Goal: Task Accomplishment & Management: Use online tool/utility

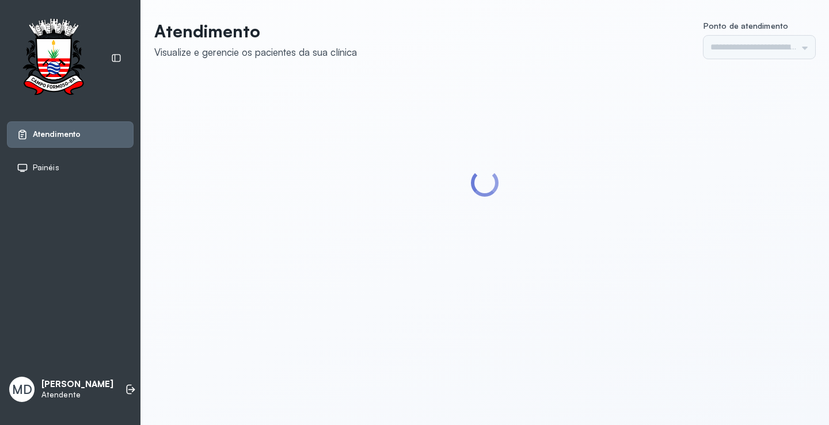
type input "*********"
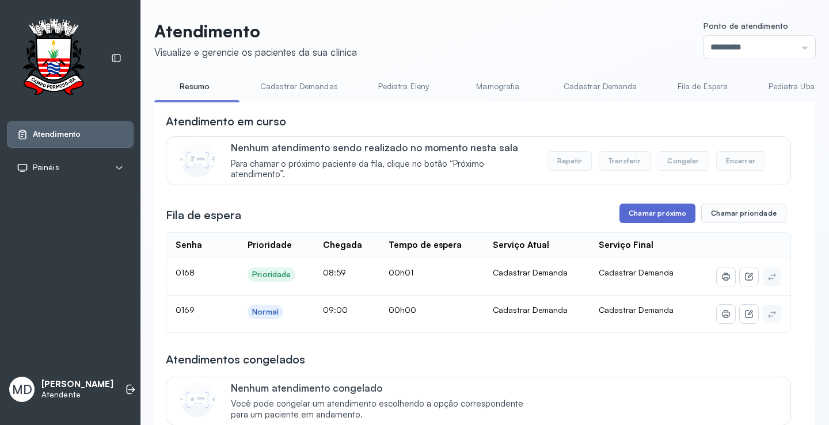
click at [639, 217] on button "Chamar próximo" at bounding box center [657, 214] width 76 height 20
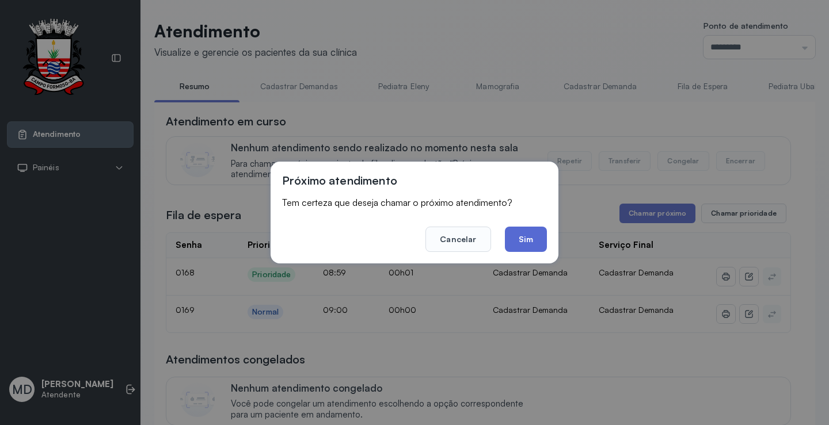
click at [529, 236] on button "Sim" at bounding box center [526, 239] width 42 height 25
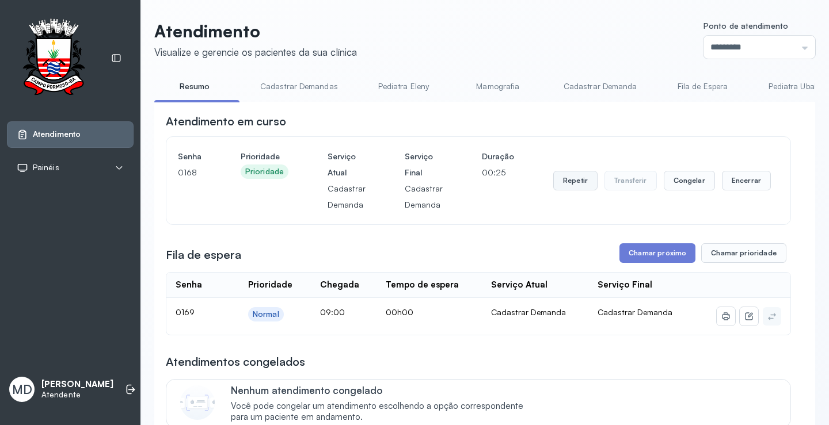
click at [562, 182] on button "Repetir" at bounding box center [575, 181] width 44 height 20
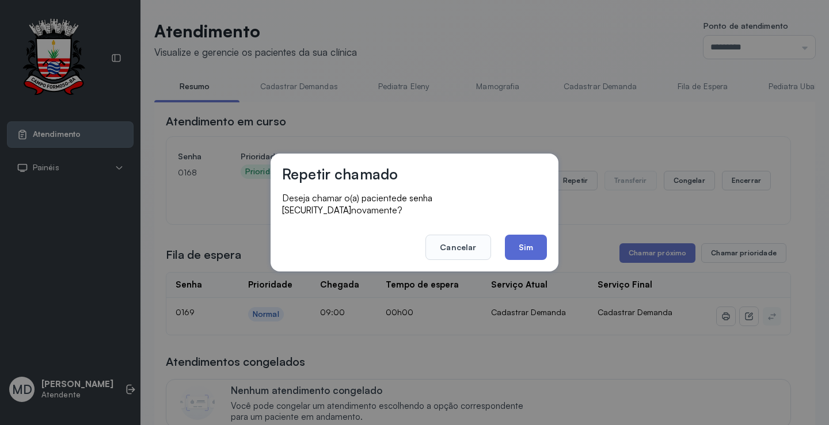
click at [529, 239] on button "Sim" at bounding box center [526, 247] width 42 height 25
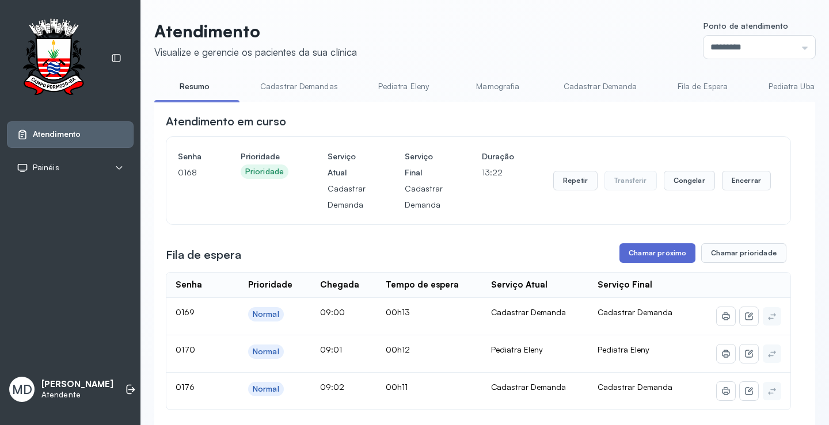
click at [647, 254] on button "Chamar próximo" at bounding box center [657, 253] width 76 height 20
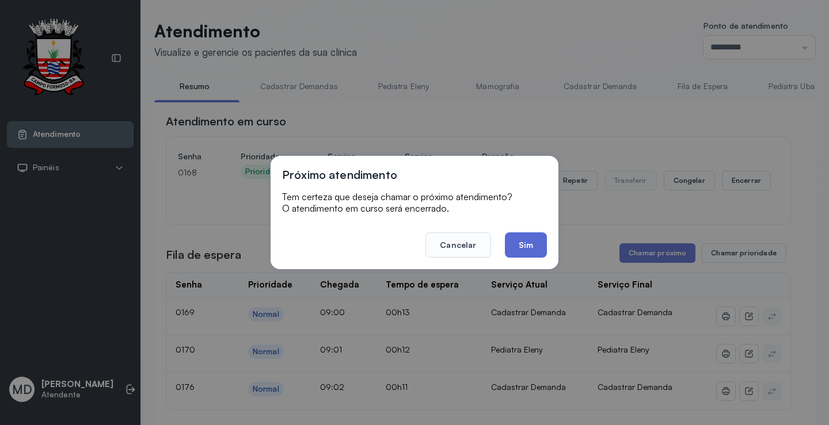
click at [522, 246] on button "Sim" at bounding box center [526, 244] width 42 height 25
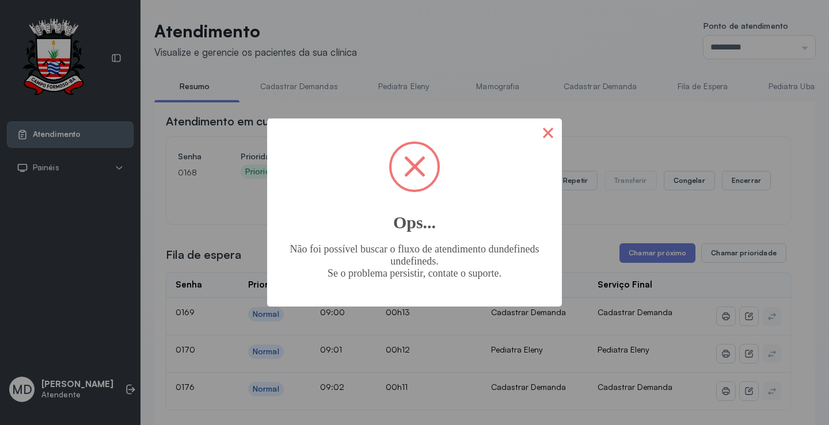
click at [548, 135] on button "×" at bounding box center [548, 133] width 28 height 28
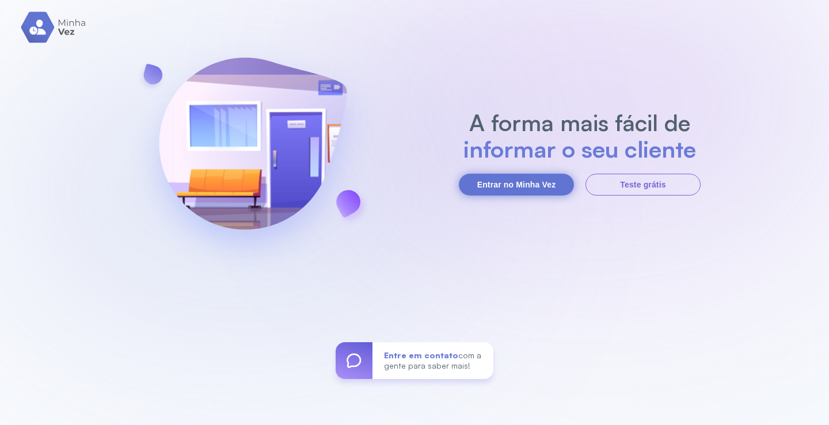
click at [525, 181] on button "Entrar no Minha Vez" at bounding box center [516, 185] width 115 height 22
click at [530, 182] on button "Entrar no Minha Vez" at bounding box center [516, 185] width 115 height 22
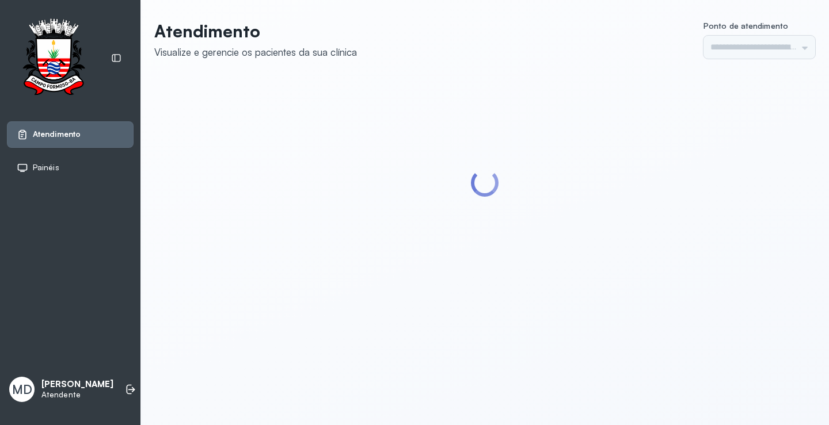
type input "*********"
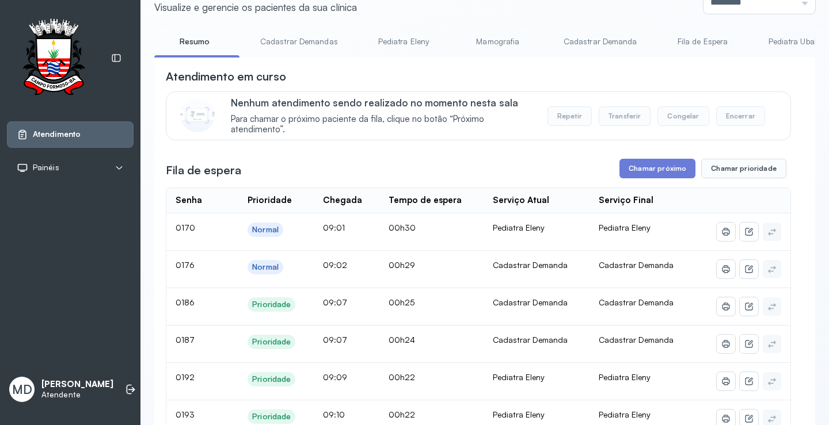
scroll to position [58, 0]
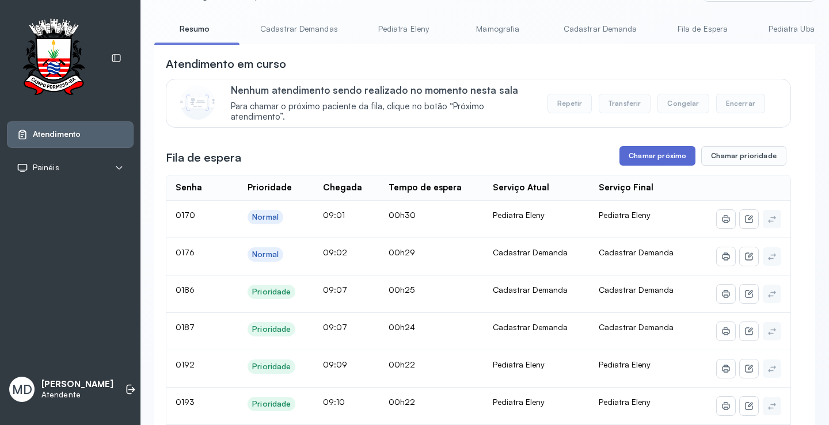
click at [665, 157] on button "Chamar próximo" at bounding box center [657, 156] width 76 height 20
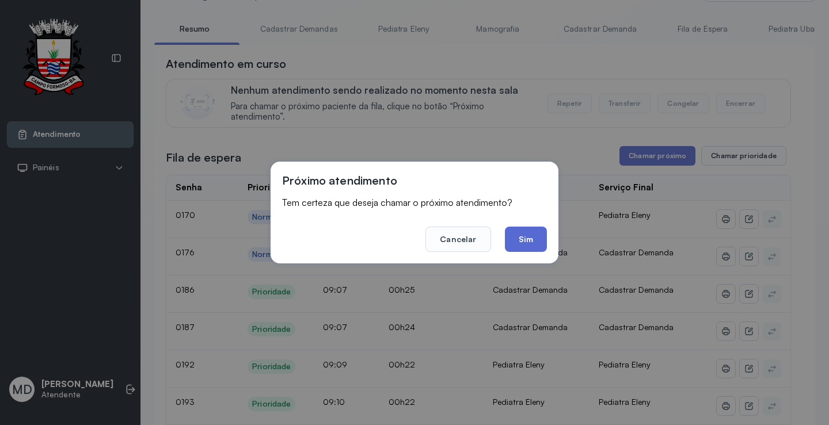
click at [529, 238] on button "Sim" at bounding box center [526, 239] width 42 height 25
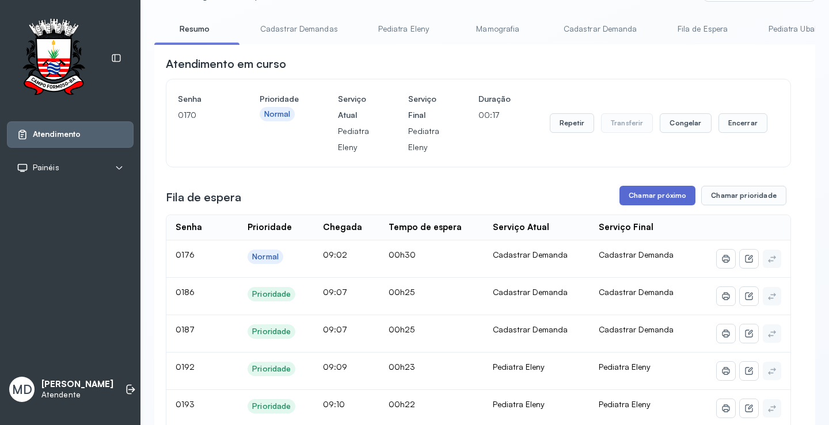
click at [651, 193] on button "Chamar próximo" at bounding box center [657, 196] width 76 height 20
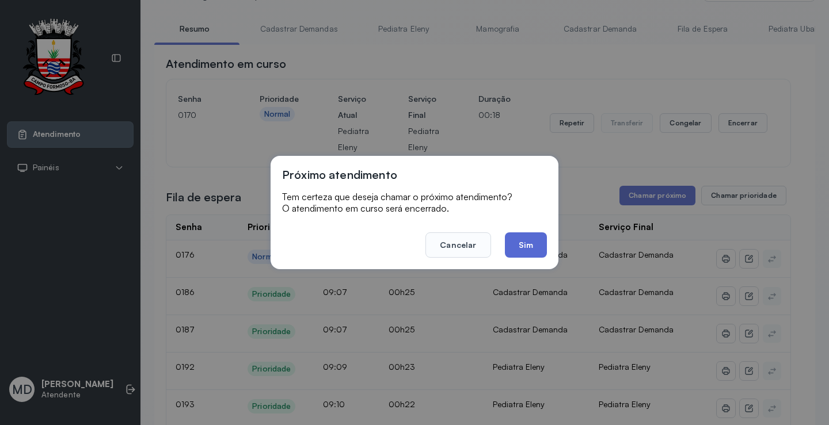
click at [528, 246] on button "Sim" at bounding box center [526, 244] width 42 height 25
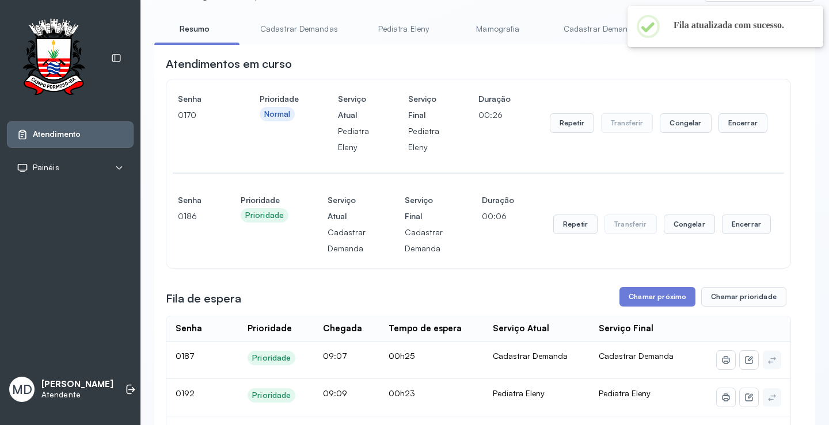
scroll to position [115, 0]
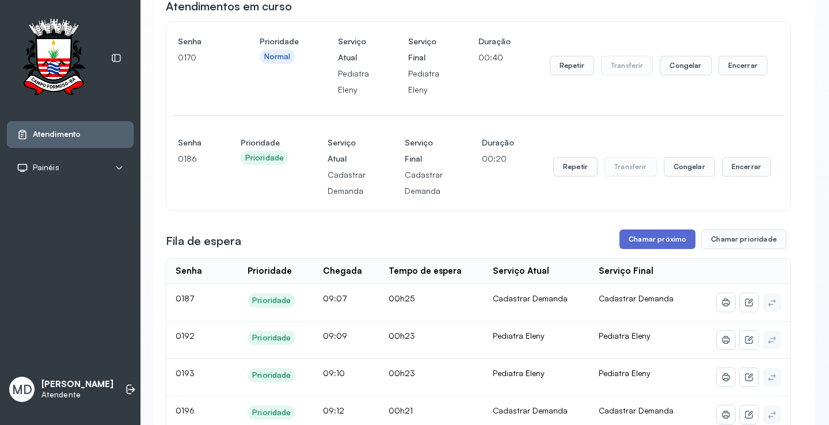
click at [658, 243] on button "Chamar próximo" at bounding box center [657, 240] width 76 height 20
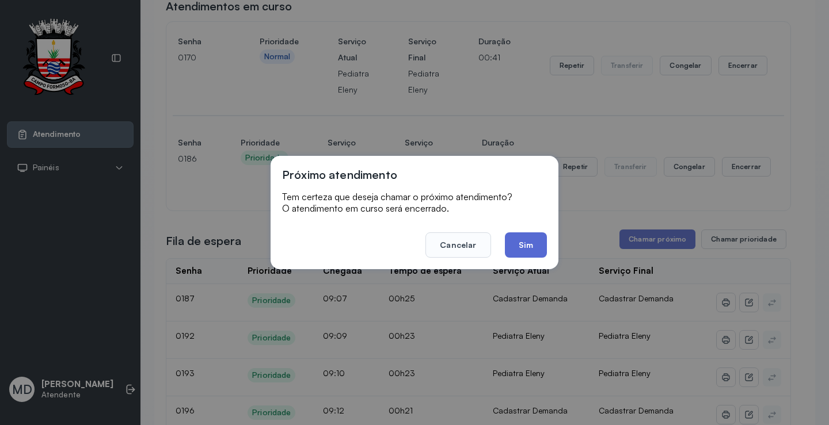
click at [531, 241] on button "Sim" at bounding box center [526, 244] width 42 height 25
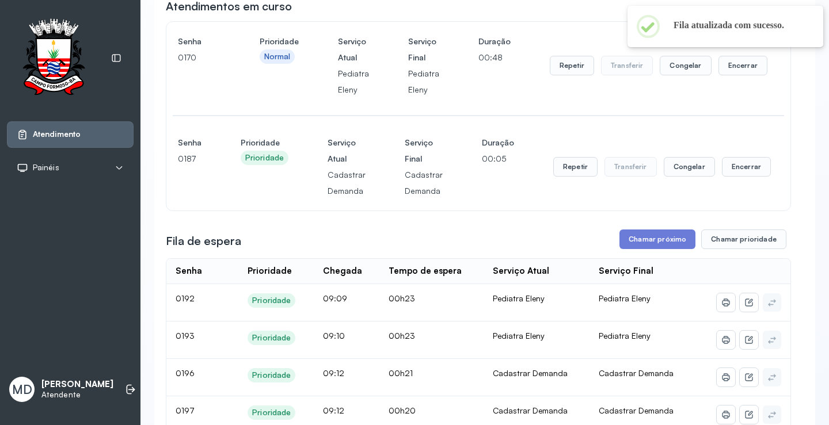
scroll to position [173, 0]
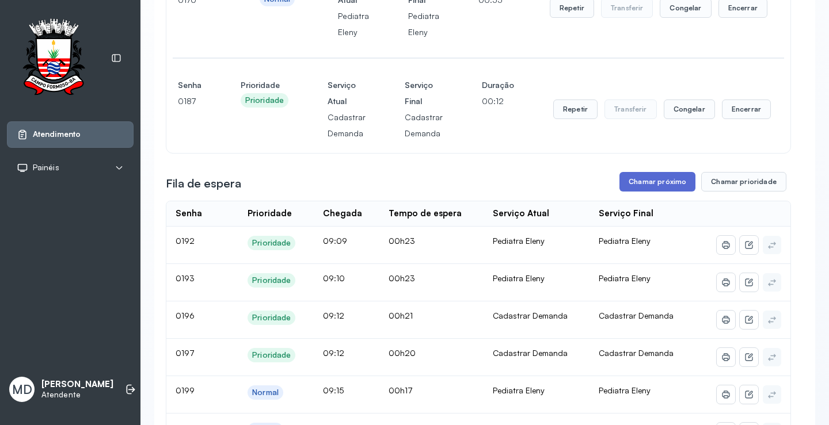
click at [651, 181] on button "Chamar próximo" at bounding box center [657, 182] width 76 height 20
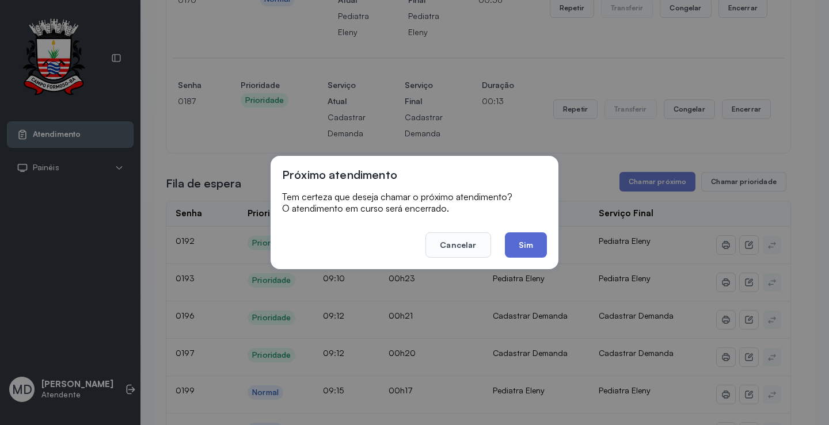
click at [528, 244] on button "Sim" at bounding box center [526, 244] width 42 height 25
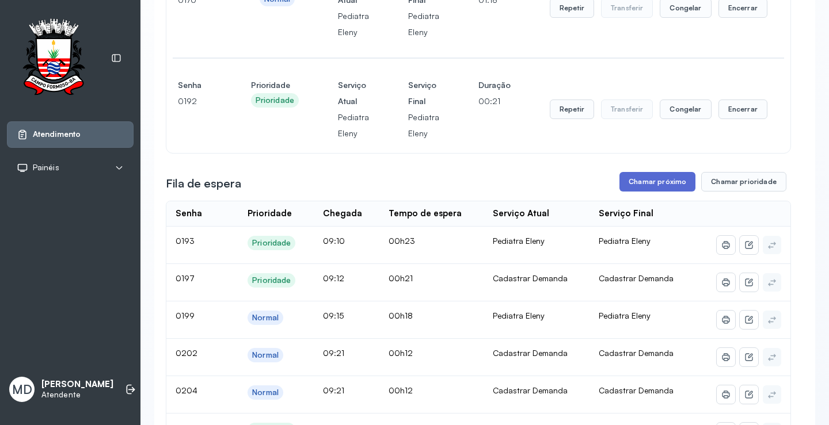
click at [651, 185] on button "Chamar próximo" at bounding box center [657, 182] width 76 height 20
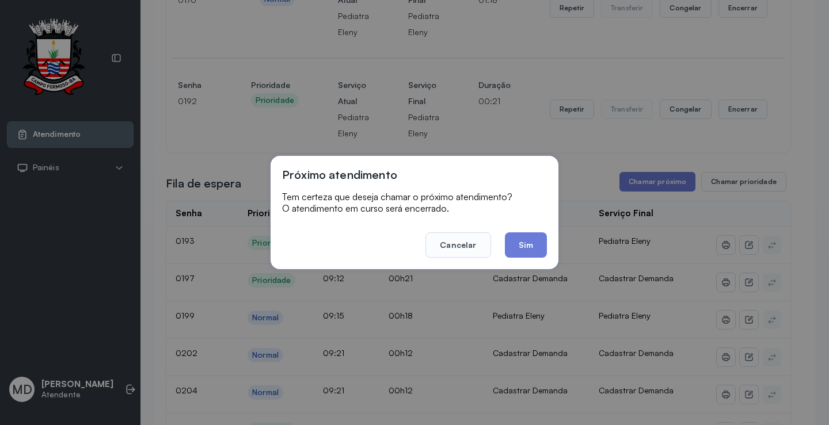
scroll to position [1, 0]
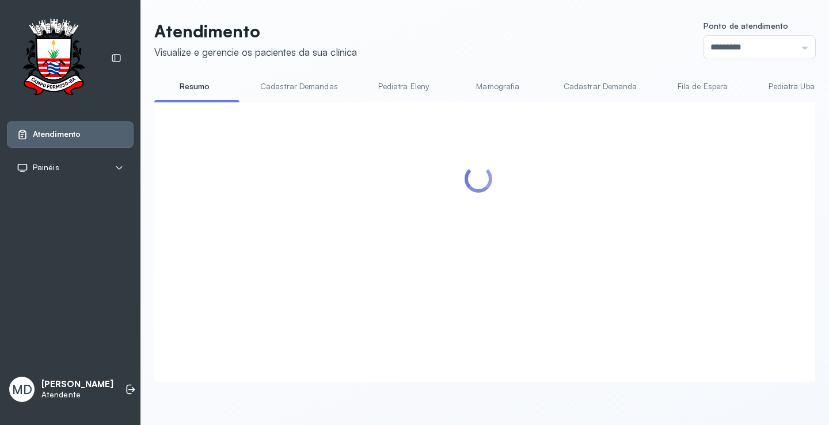
click at [533, 242] on div at bounding box center [478, 228] width 625 height 230
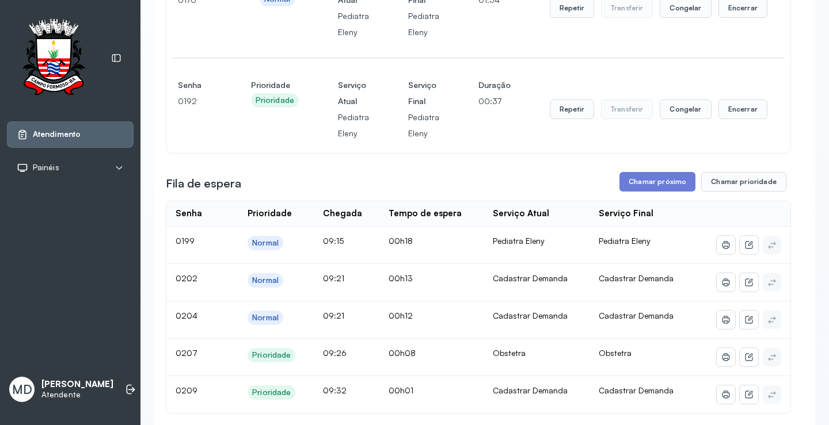
scroll to position [115, 0]
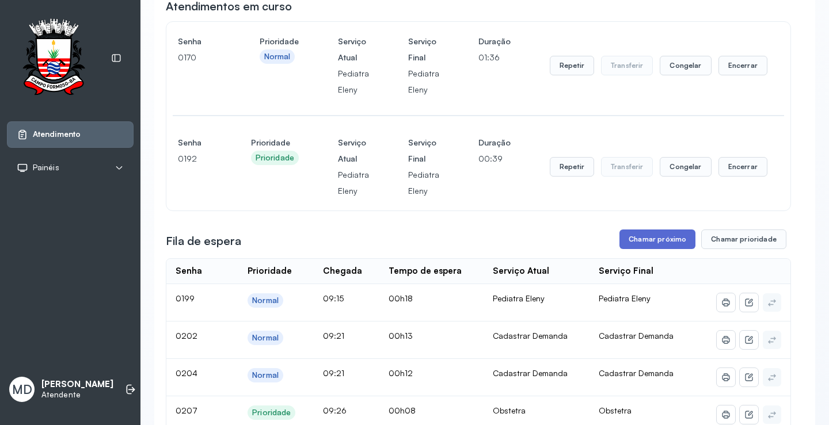
click at [667, 243] on button "Chamar próximo" at bounding box center [657, 240] width 76 height 20
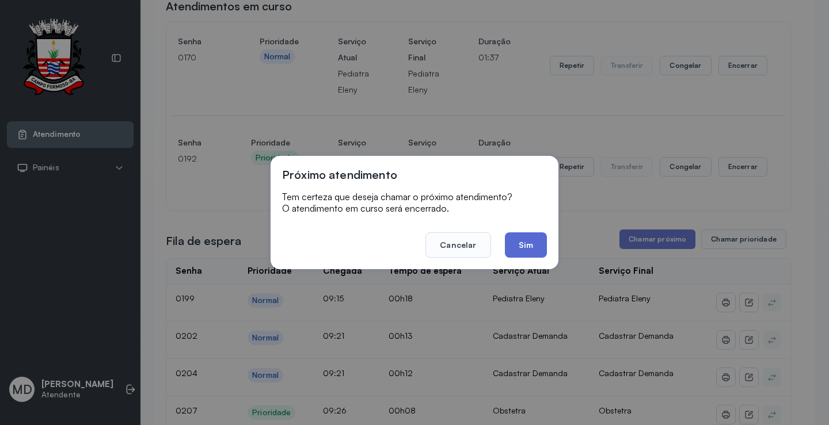
click at [526, 247] on button "Sim" at bounding box center [526, 244] width 42 height 25
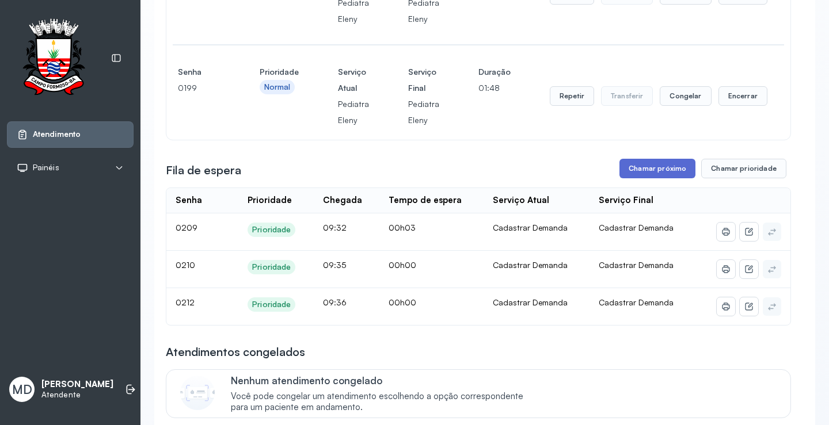
scroll to position [288, 0]
click at [661, 167] on button "Chamar próximo" at bounding box center [657, 168] width 76 height 20
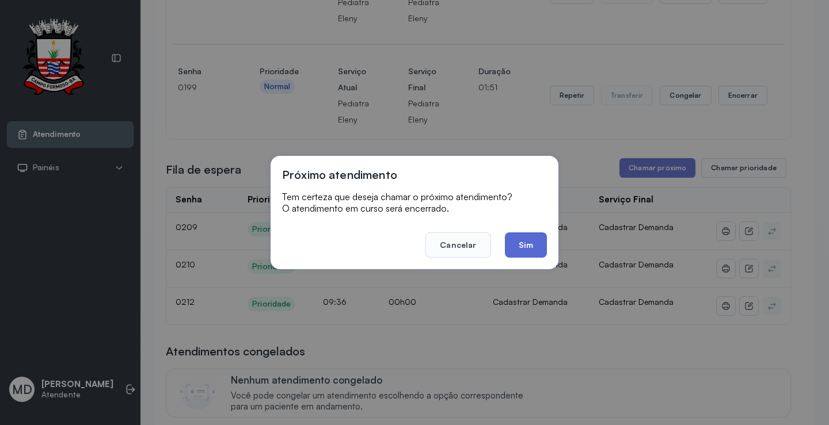
click at [530, 241] on button "Sim" at bounding box center [526, 244] width 42 height 25
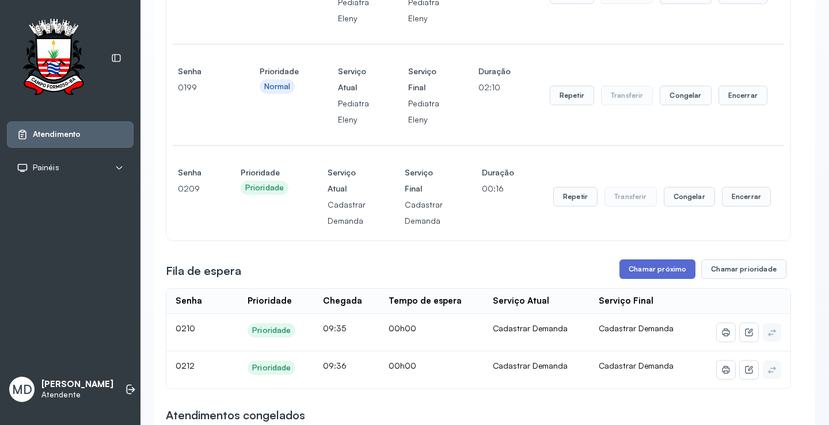
click at [660, 270] on button "Chamar próximo" at bounding box center [657, 269] width 76 height 20
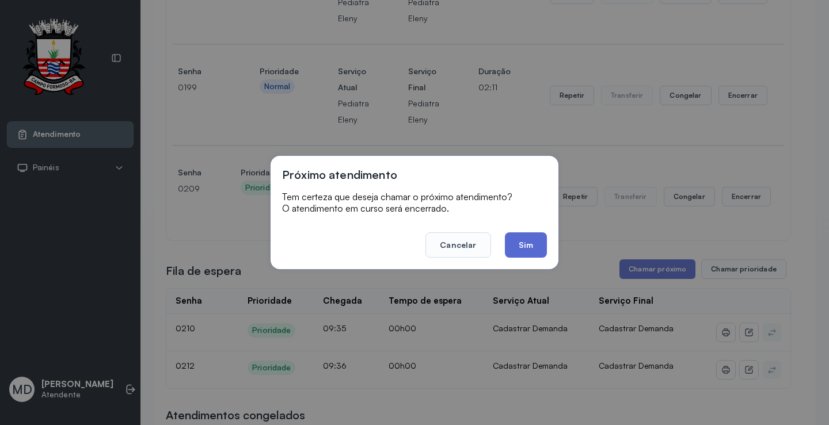
click at [525, 243] on button "Sim" at bounding box center [526, 244] width 42 height 25
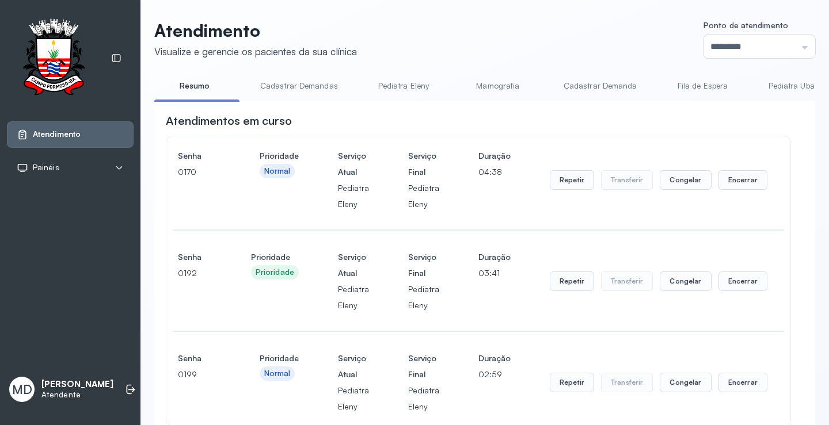
scroll to position [345, 0]
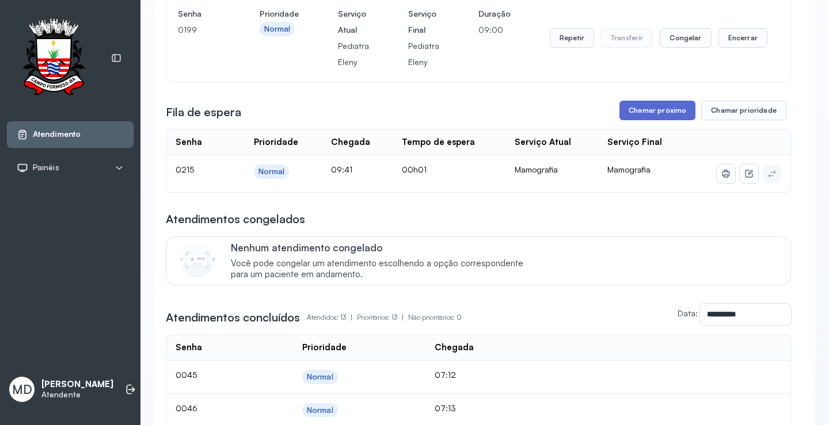
click at [663, 112] on button "Chamar próximo" at bounding box center [657, 111] width 76 height 20
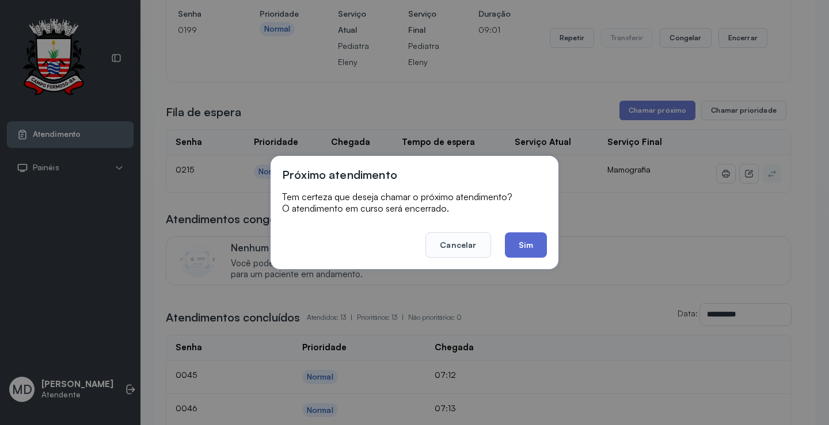
click at [519, 238] on button "Sim" at bounding box center [526, 244] width 42 height 25
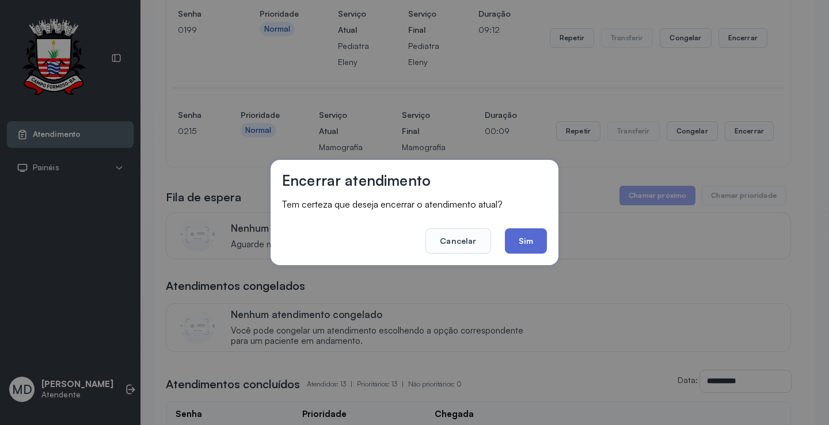
click at [521, 235] on button "Sim" at bounding box center [526, 240] width 42 height 25
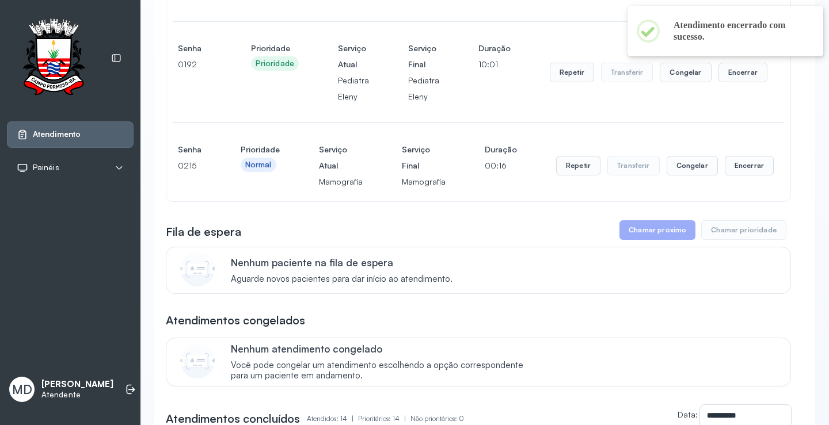
scroll to position [173, 0]
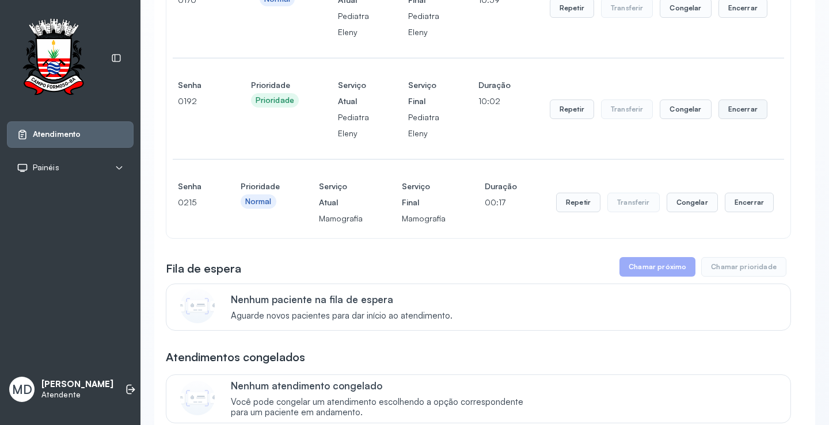
click at [738, 18] on button "Encerrar" at bounding box center [742, 8] width 49 height 20
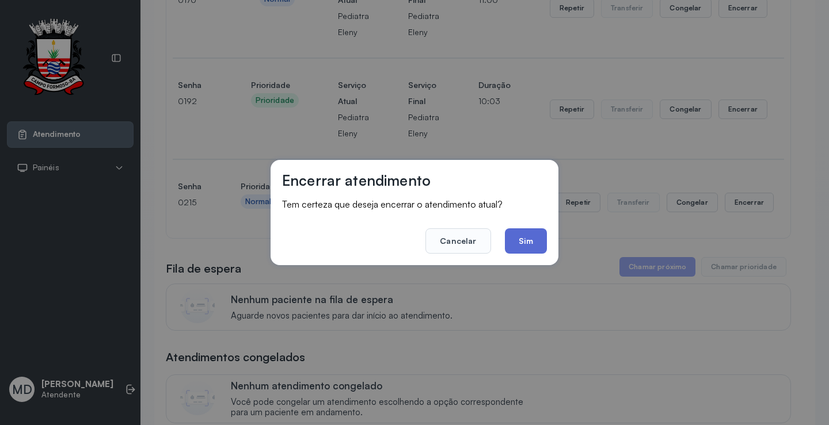
click at [517, 243] on button "Sim" at bounding box center [526, 240] width 42 height 25
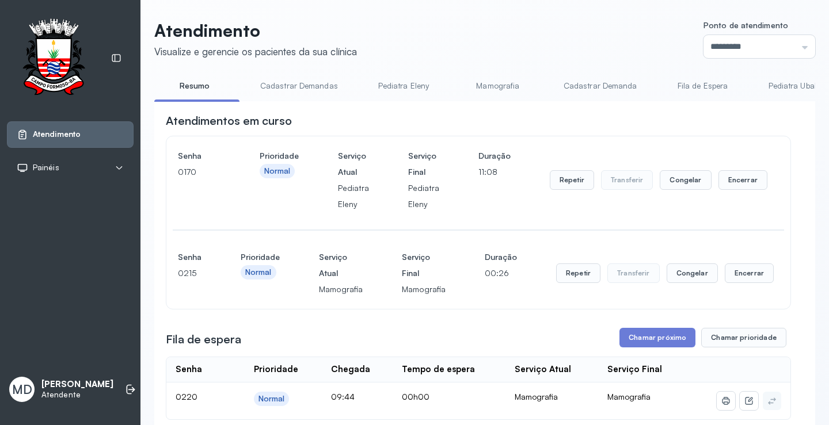
scroll to position [0, 0]
click at [741, 190] on button "Encerrar" at bounding box center [742, 181] width 49 height 20
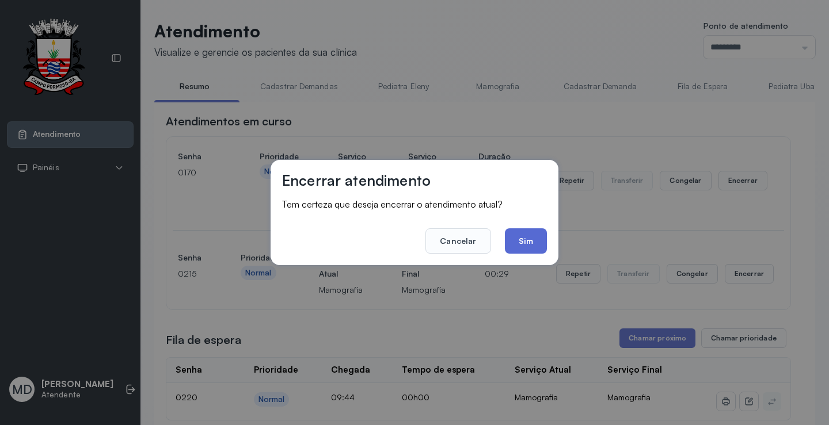
click at [525, 232] on button "Sim" at bounding box center [526, 240] width 42 height 25
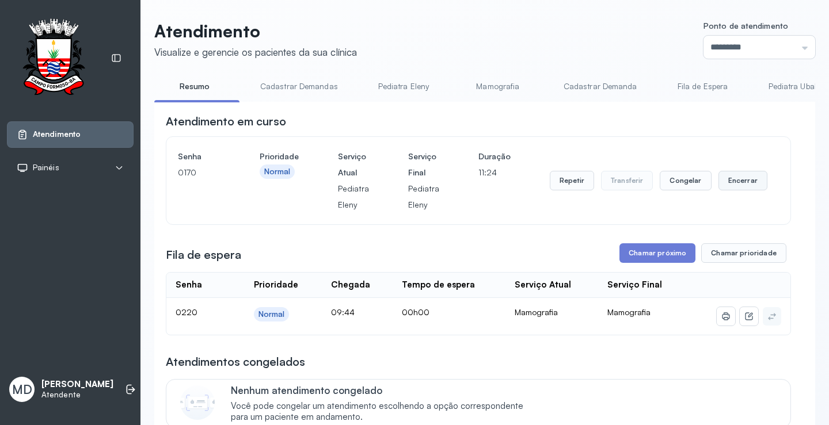
click at [738, 182] on button "Encerrar" at bounding box center [742, 181] width 49 height 20
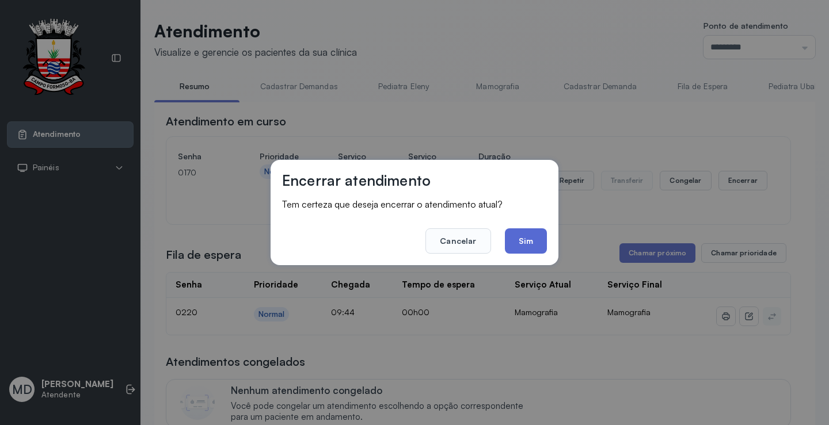
click at [542, 238] on button "Sim" at bounding box center [526, 240] width 42 height 25
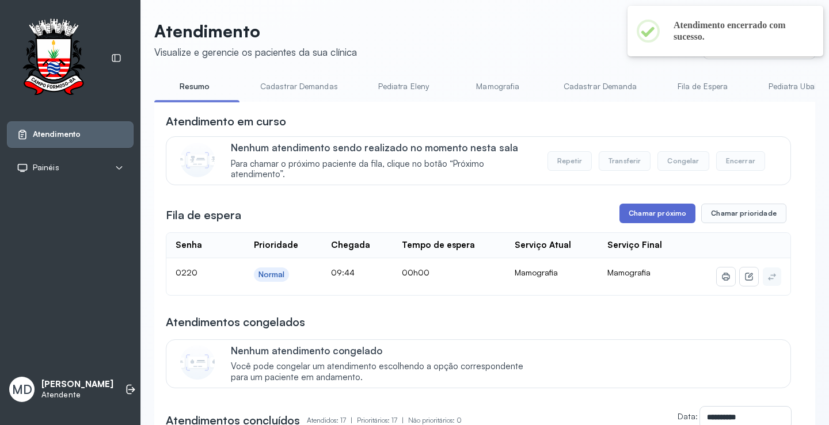
click at [658, 215] on button "Chamar próximo" at bounding box center [657, 214] width 76 height 20
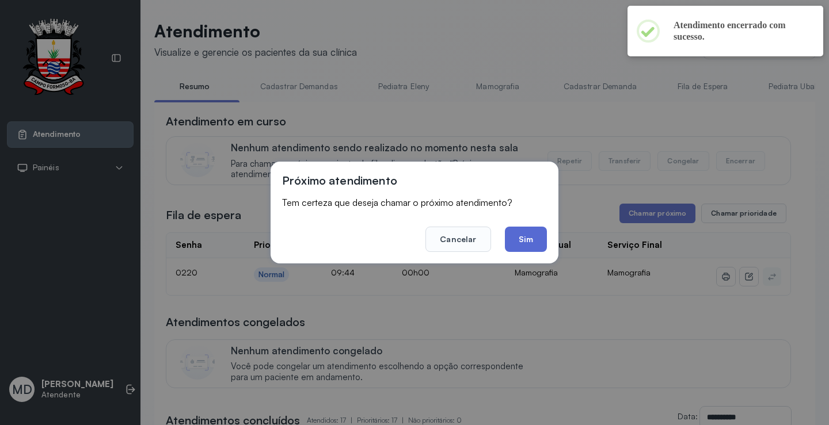
click at [530, 236] on button "Sim" at bounding box center [526, 239] width 42 height 25
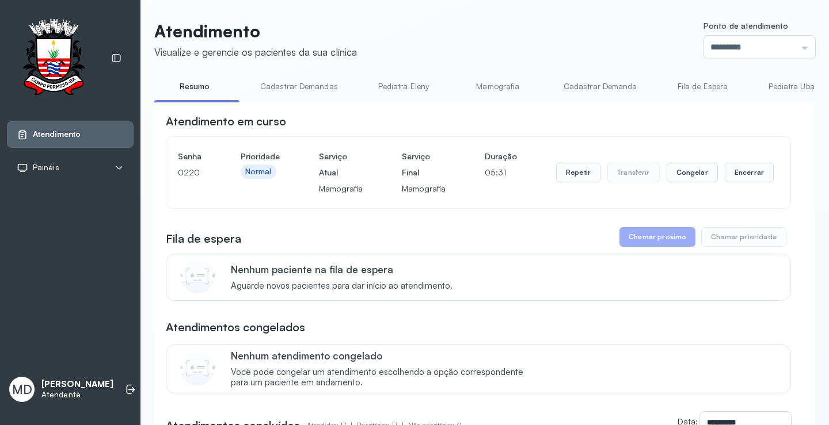
click at [664, 236] on button "Chamar próximo" at bounding box center [657, 237] width 76 height 20
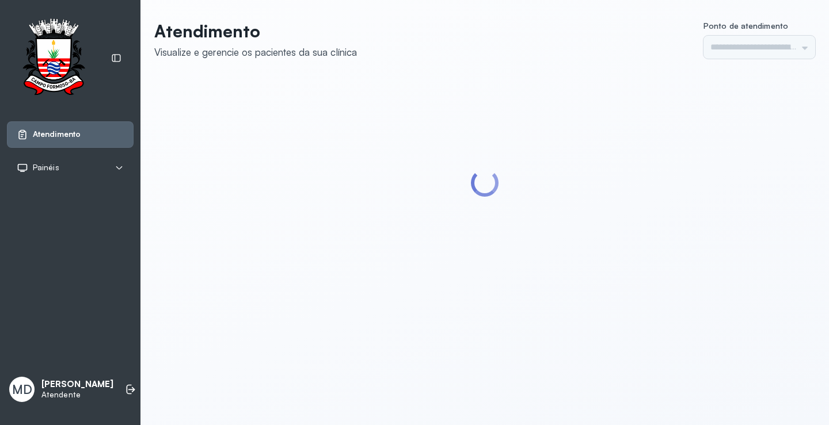
type input "*********"
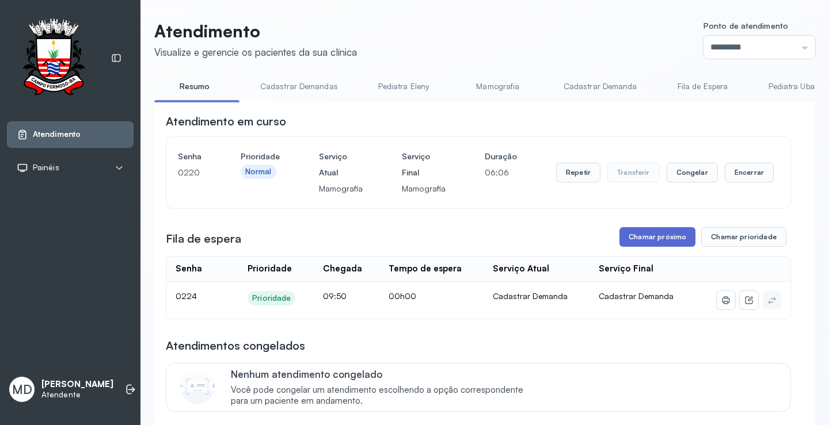
click at [664, 241] on button "Chamar próximo" at bounding box center [657, 237] width 76 height 20
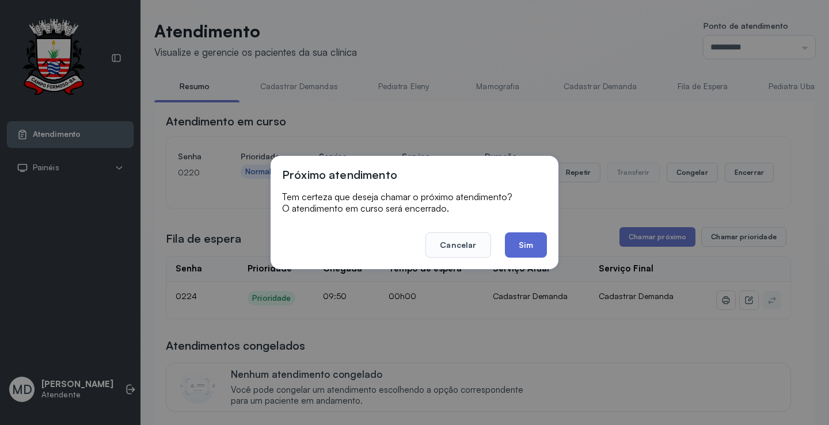
click at [519, 239] on button "Sim" at bounding box center [526, 244] width 42 height 25
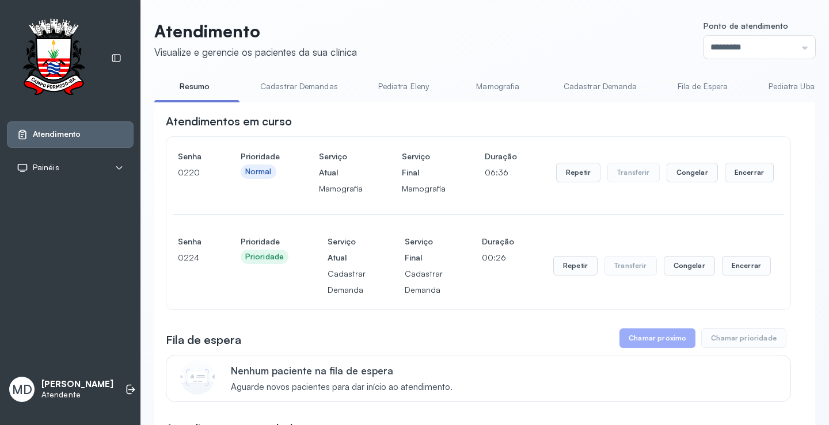
click at [665, 341] on button "Chamar próximo" at bounding box center [657, 339] width 76 height 20
click at [648, 340] on button "Chamar próximo" at bounding box center [657, 339] width 76 height 20
click at [567, 177] on button "Repetir" at bounding box center [578, 173] width 44 height 20
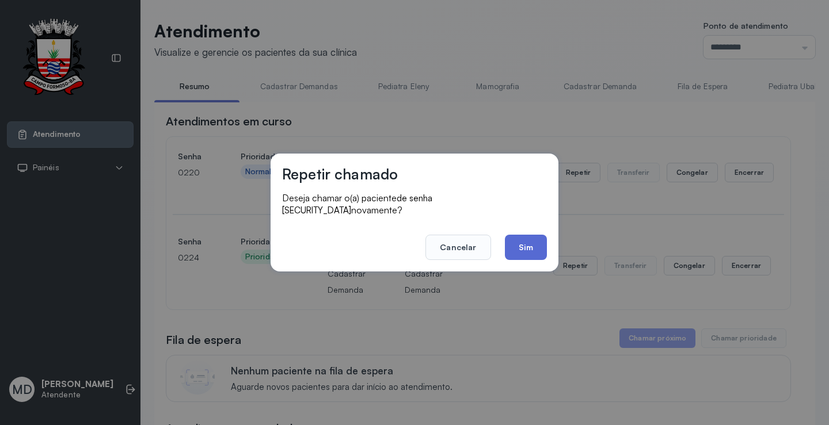
click at [517, 241] on button "Sim" at bounding box center [526, 247] width 42 height 25
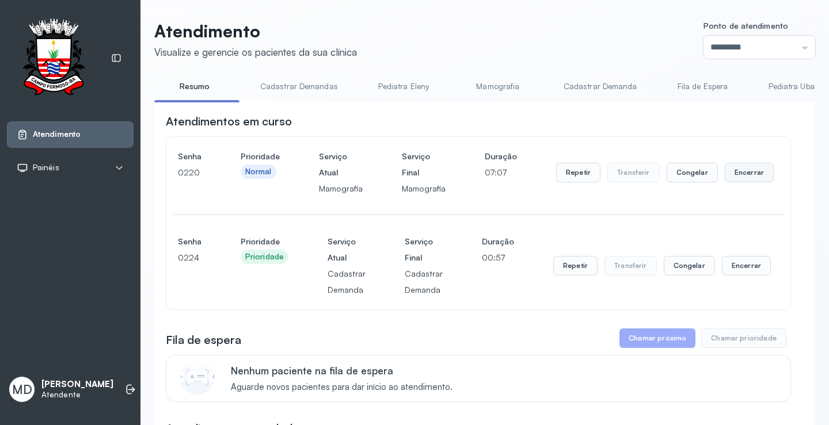
click at [750, 175] on button "Encerrar" at bounding box center [748, 173] width 49 height 20
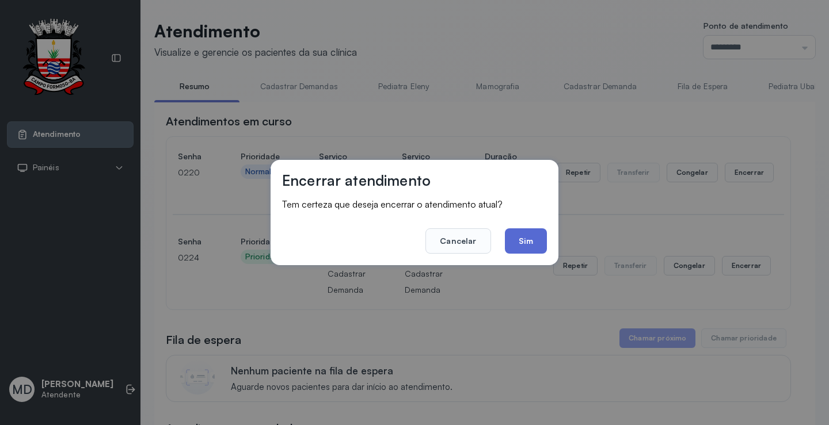
click at [521, 235] on button "Sim" at bounding box center [526, 240] width 42 height 25
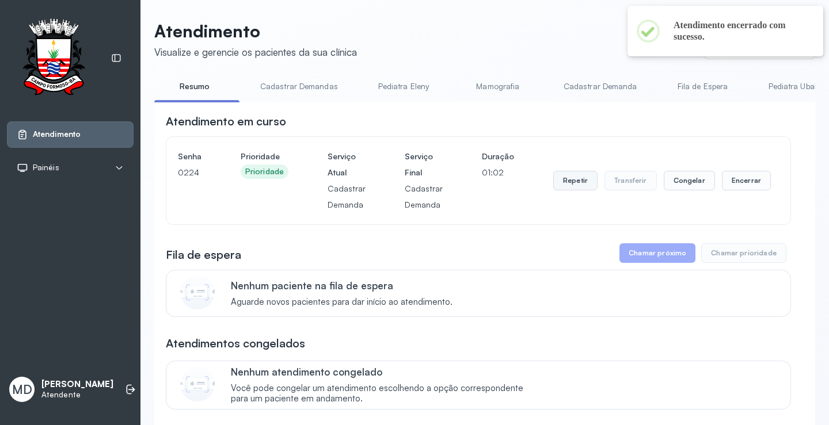
click at [565, 185] on button "Repetir" at bounding box center [575, 181] width 44 height 20
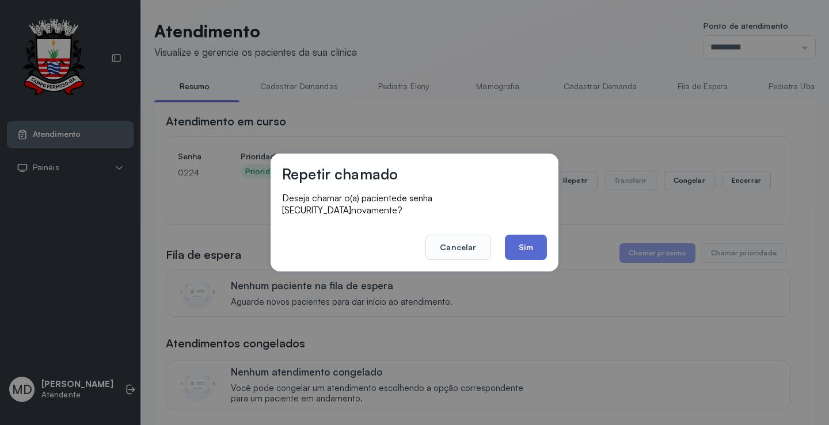
click at [530, 245] on button "Sim" at bounding box center [526, 247] width 42 height 25
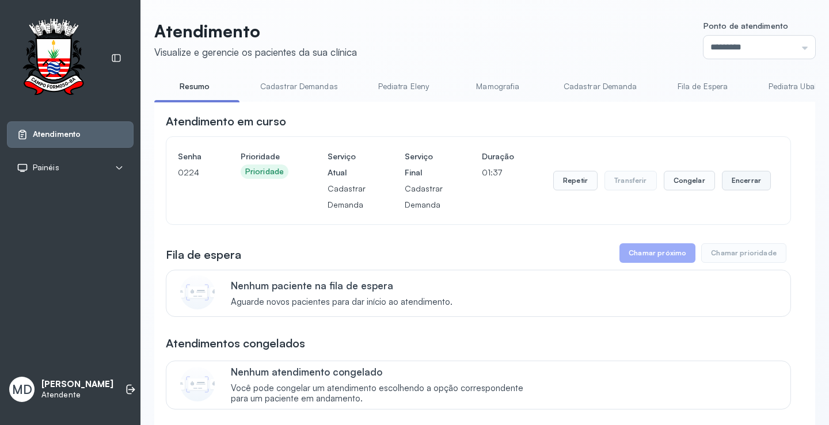
click at [734, 182] on button "Encerrar" at bounding box center [746, 181] width 49 height 20
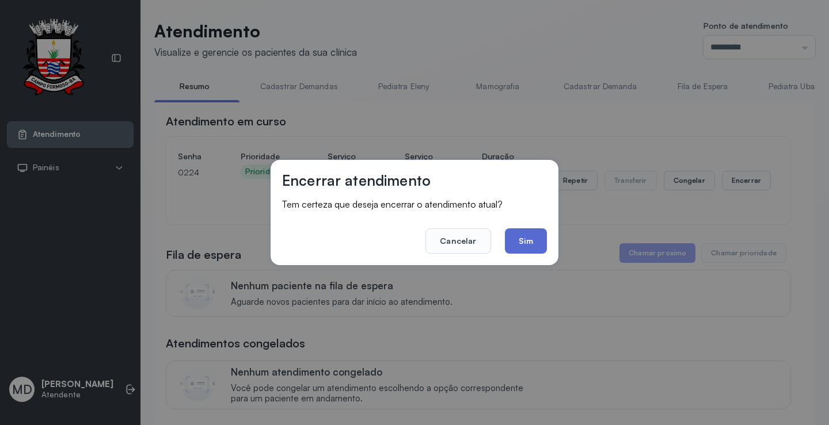
click at [521, 250] on button "Sim" at bounding box center [526, 240] width 42 height 25
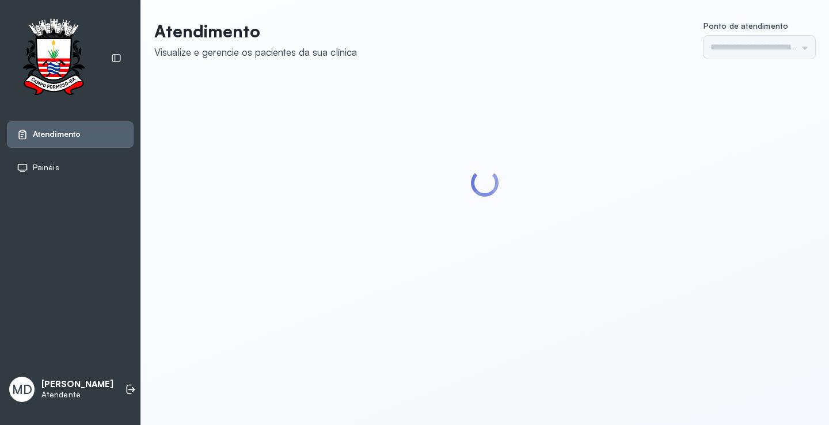
type input "*********"
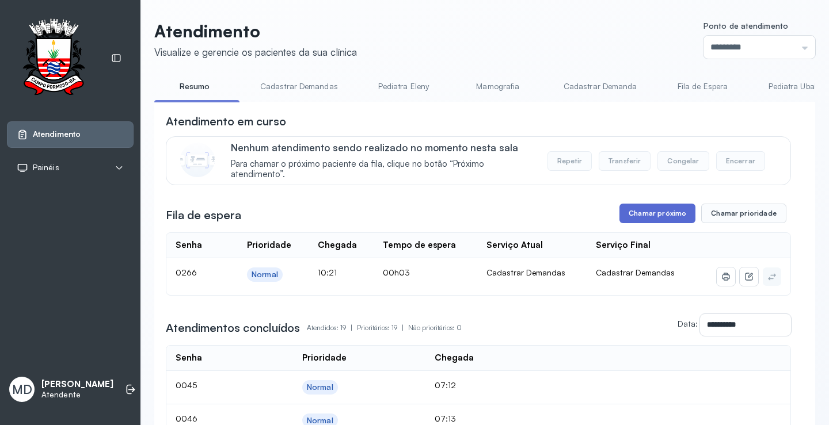
click at [657, 220] on button "Chamar próximo" at bounding box center [657, 214] width 76 height 20
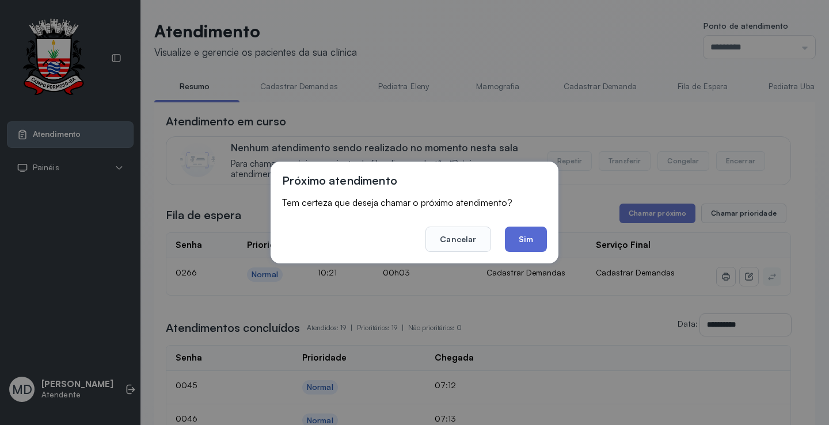
click at [524, 235] on button "Sim" at bounding box center [526, 239] width 42 height 25
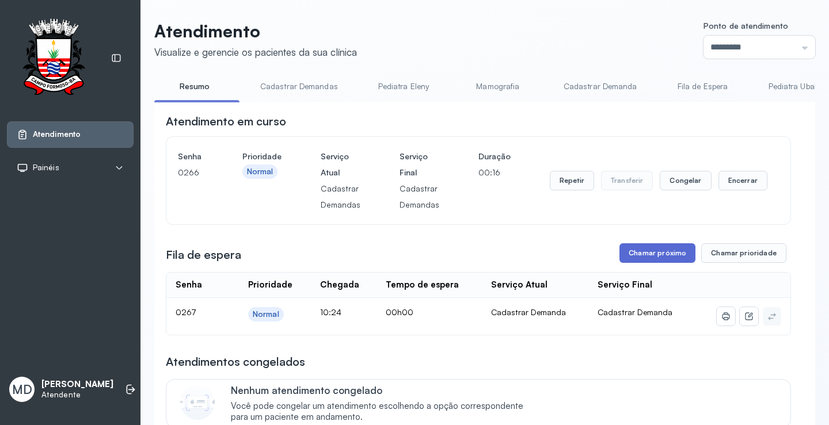
click at [652, 257] on button "Chamar próximo" at bounding box center [657, 253] width 76 height 20
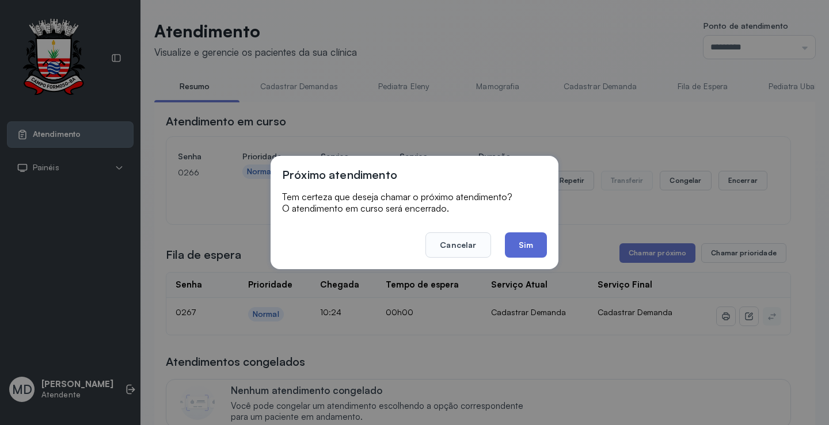
click at [526, 250] on button "Sim" at bounding box center [526, 244] width 42 height 25
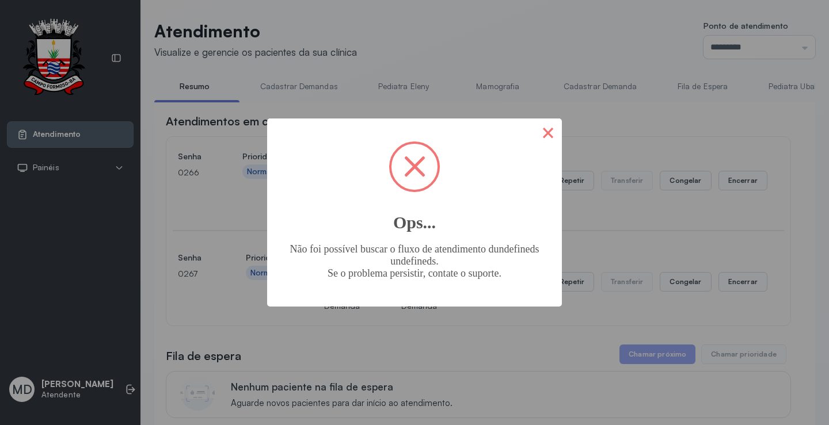
click at [545, 133] on button "×" at bounding box center [548, 133] width 28 height 28
